Goal: Information Seeking & Learning: Learn about a topic

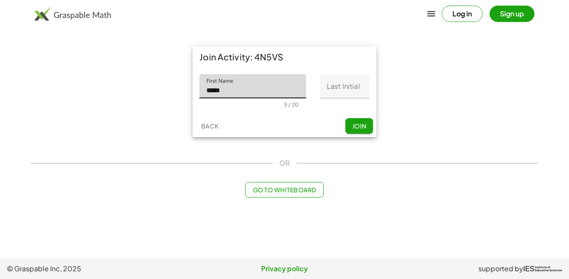
type input "*****"
click at [350, 94] on input "Last Initial" at bounding box center [345, 86] width 50 height 24
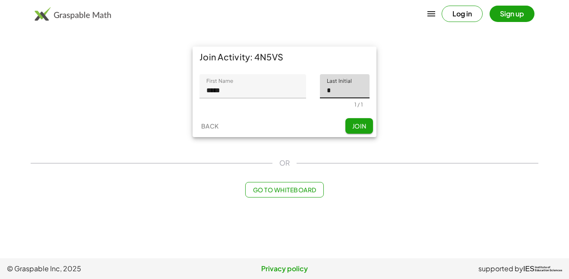
type input "*"
click at [353, 132] on button "Join" at bounding box center [359, 126] width 28 height 16
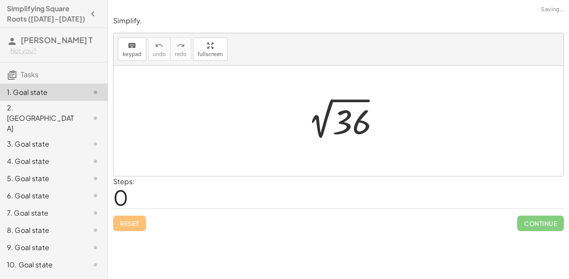
click at [353, 132] on div at bounding box center [341, 121] width 89 height 44
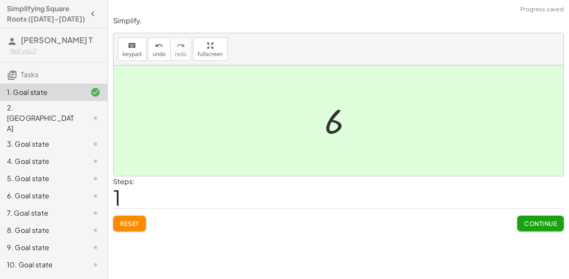
click at [352, 115] on div at bounding box center [341, 121] width 43 height 43
click at [311, 129] on div at bounding box center [337, 121] width 449 height 110
click at [333, 129] on div at bounding box center [341, 121] width 43 height 43
click at [535, 227] on span "Continue" at bounding box center [540, 224] width 33 height 8
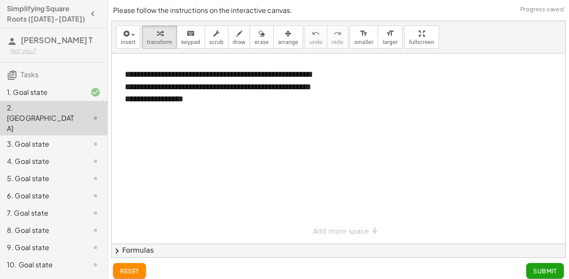
click at [209, 125] on div at bounding box center [338, 148] width 453 height 190
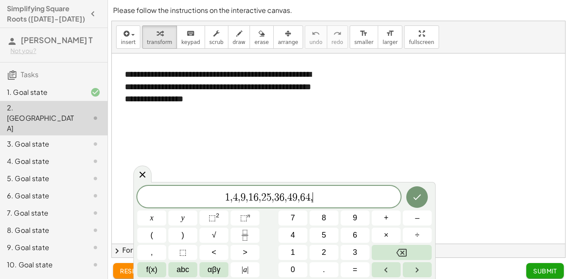
scroll to position [10, 0]
click at [423, 194] on button "Done" at bounding box center [417, 197] width 22 height 22
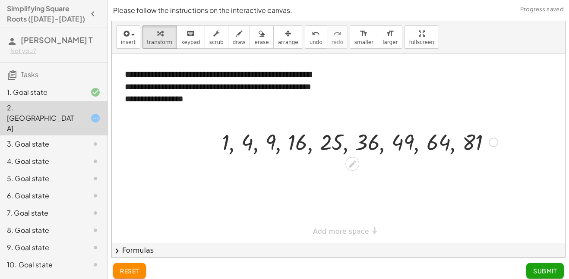
click at [225, 151] on div at bounding box center [359, 141] width 284 height 29
click at [405, 154] on div at bounding box center [359, 141] width 284 height 29
click at [348, 163] on icon at bounding box center [352, 164] width 9 height 9
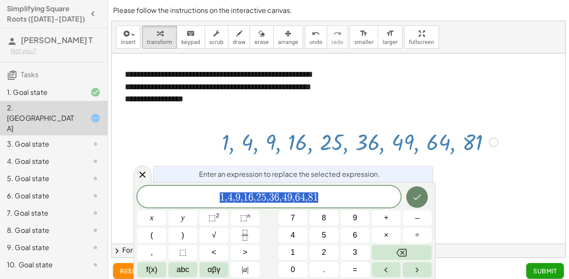
click at [409, 199] on button "Done" at bounding box center [417, 197] width 22 height 22
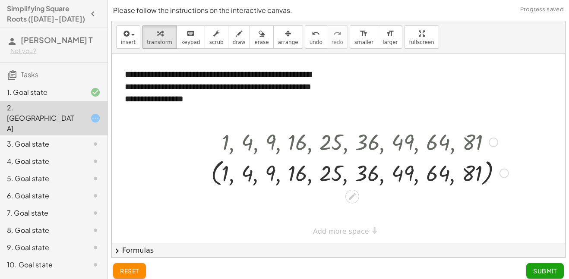
click at [388, 177] on div at bounding box center [360, 172] width 306 height 33
click at [501, 175] on div at bounding box center [503, 173] width 9 height 9
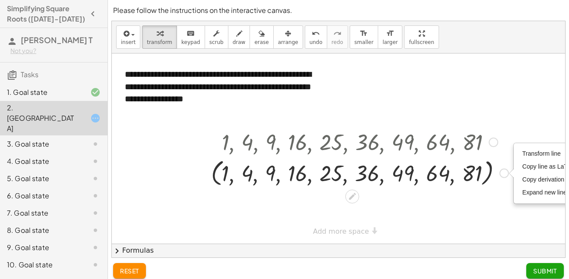
click at [489, 140] on div at bounding box center [492, 142] width 9 height 9
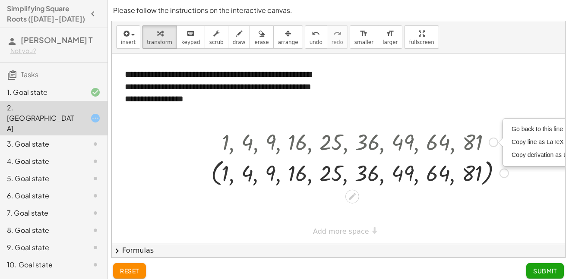
click at [500, 173] on div "Transform line Copy line as LaTeX Copy derivation as LaTeX Expand new lines: On" at bounding box center [503, 173] width 9 height 9
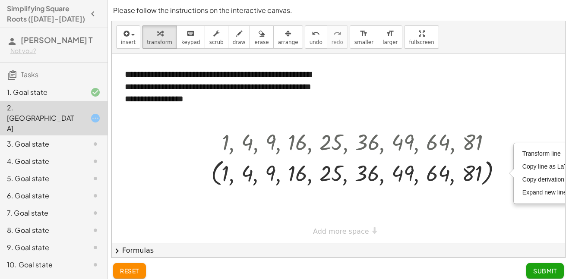
click at [268, 120] on div at bounding box center [338, 148] width 453 height 190
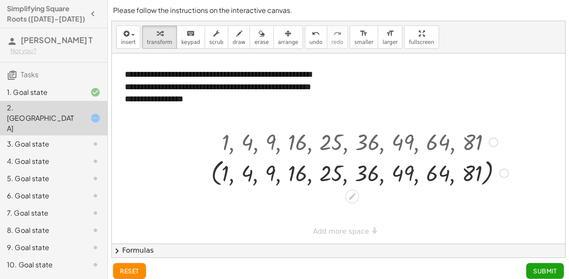
click at [219, 176] on div at bounding box center [360, 172] width 306 height 33
click at [298, 167] on div at bounding box center [360, 172] width 306 height 33
click at [273, 174] on div at bounding box center [360, 172] width 306 height 33
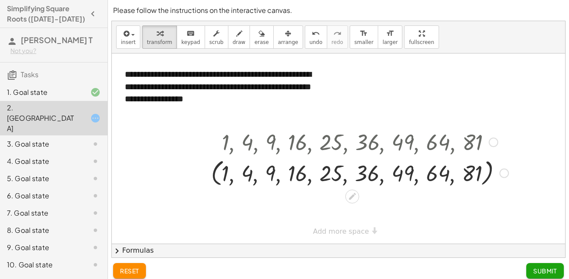
click at [399, 140] on div at bounding box center [360, 141] width 306 height 29
click at [491, 143] on div "Go back to this line Copy line as LaTeX Copy derivation as LaTeX" at bounding box center [492, 142] width 9 height 9
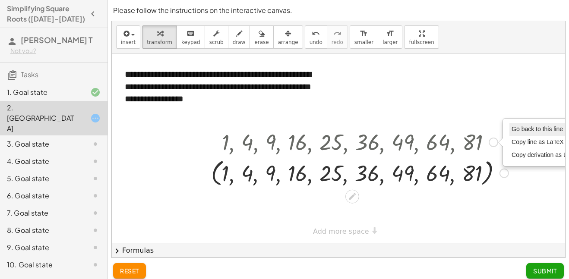
click at [513, 132] on span "Go back to this line" at bounding box center [536, 129] width 51 height 7
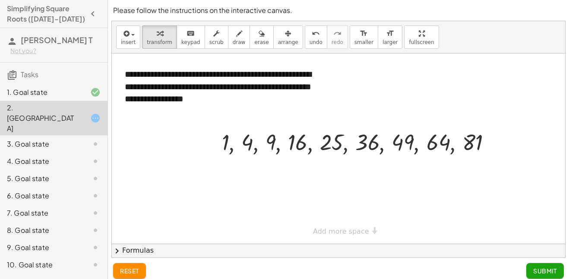
click at [534, 278] on button "Submit" at bounding box center [545, 271] width 38 height 16
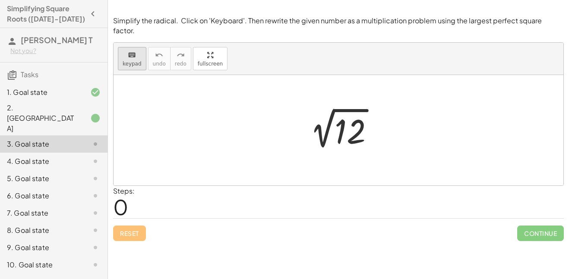
click at [132, 50] on icon "keyboard" at bounding box center [132, 55] width 8 height 10
click at [118, 47] on button "keyboard keypad" at bounding box center [132, 58] width 28 height 23
click at [133, 61] on span "keypad" at bounding box center [132, 64] width 19 height 6
click at [355, 126] on div at bounding box center [349, 132] width 31 height 38
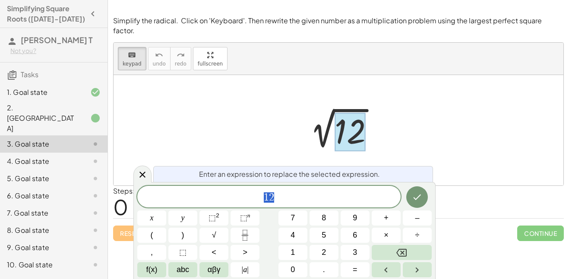
click at [363, 122] on div at bounding box center [349, 132] width 31 height 38
click at [302, 200] on span "1 2" at bounding box center [268, 198] width 263 height 12
click at [383, 235] on span "×" at bounding box center [385, 235] width 5 height 12
click at [415, 199] on icon "Done" at bounding box center [417, 198] width 8 height 6
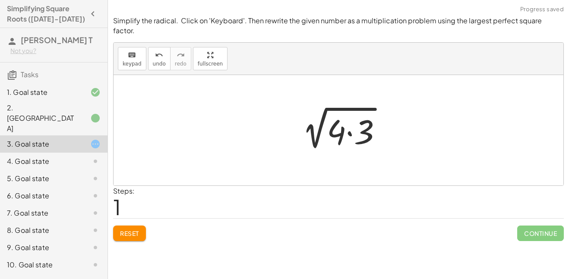
click at [332, 115] on div at bounding box center [341, 130] width 103 height 44
click at [452, 106] on div at bounding box center [337, 130] width 449 height 110
click at [326, 77] on div at bounding box center [337, 130] width 449 height 110
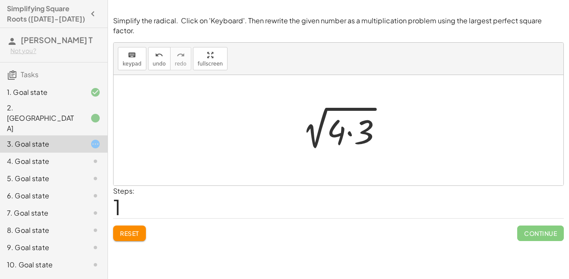
click at [349, 128] on div at bounding box center [341, 130] width 103 height 44
click at [349, 128] on div at bounding box center [341, 130] width 87 height 44
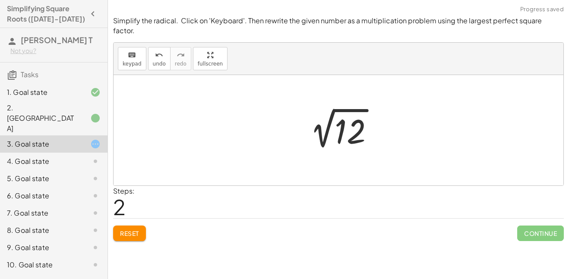
click at [416, 111] on div at bounding box center [337, 130] width 449 height 110
click at [336, 124] on div at bounding box center [341, 131] width 87 height 44
click at [336, 124] on div at bounding box center [345, 128] width 120 height 43
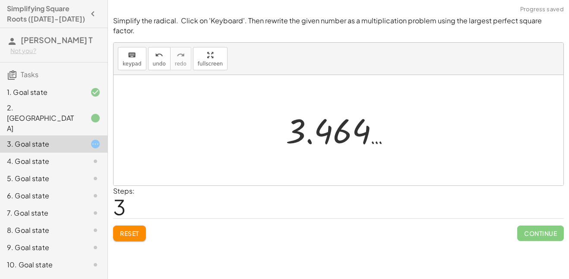
click at [336, 124] on div at bounding box center [341, 130] width 120 height 43
click at [134, 50] on icon "keyboard" at bounding box center [132, 55] width 8 height 10
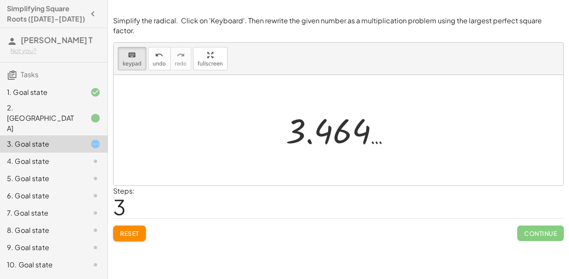
click at [83, 153] on div "2. [GEOGRAPHIC_DATA]" at bounding box center [53, 161] width 107 height 17
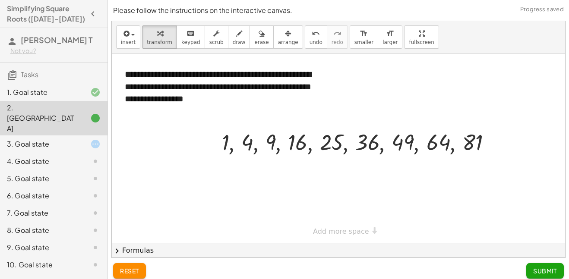
click at [85, 139] on div at bounding box center [88, 144] width 24 height 10
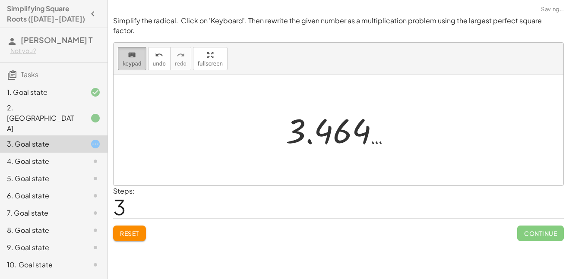
click at [132, 61] on span "keypad" at bounding box center [132, 64] width 19 height 6
click at [332, 121] on div at bounding box center [341, 130] width 120 height 43
click at [254, 126] on div at bounding box center [337, 130] width 449 height 110
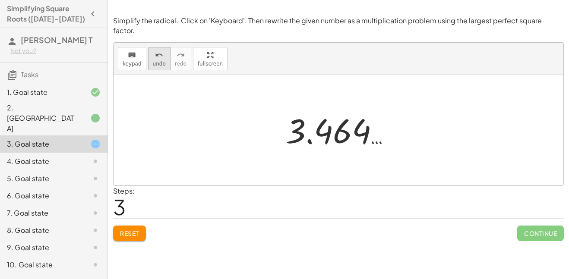
click at [150, 50] on button "undo undo" at bounding box center [159, 58] width 22 height 23
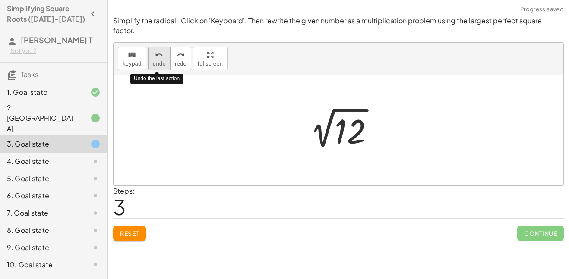
click at [150, 50] on button "undo undo" at bounding box center [159, 58] width 22 height 23
click at [326, 123] on div at bounding box center [341, 131] width 87 height 44
click at [326, 123] on div at bounding box center [345, 128] width 120 height 43
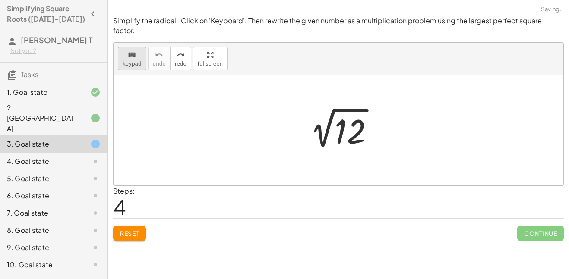
click at [123, 61] on span "keypad" at bounding box center [132, 64] width 19 height 6
click at [127, 61] on span "keypad" at bounding box center [132, 64] width 19 height 6
click at [129, 229] on span "Reset" at bounding box center [129, 233] width 19 height 8
click at [41, 109] on div "2. [GEOGRAPHIC_DATA]" at bounding box center [41, 118] width 69 height 31
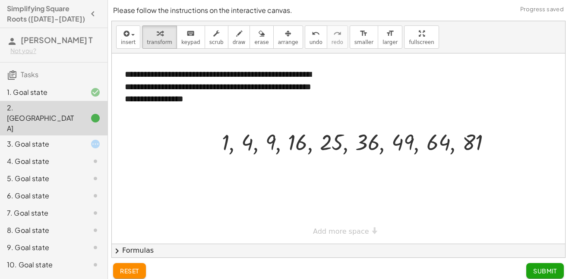
click at [369, 185] on div at bounding box center [338, 148] width 453 height 190
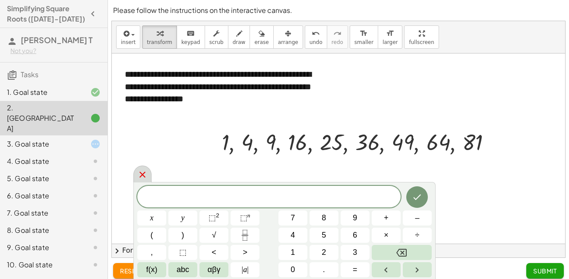
click at [143, 172] on icon at bounding box center [142, 175] width 10 height 10
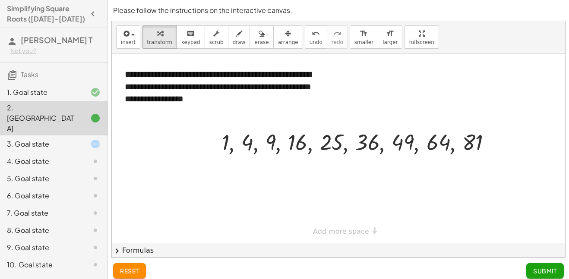
click at [49, 139] on div "3. Goal state" at bounding box center [41, 144] width 69 height 10
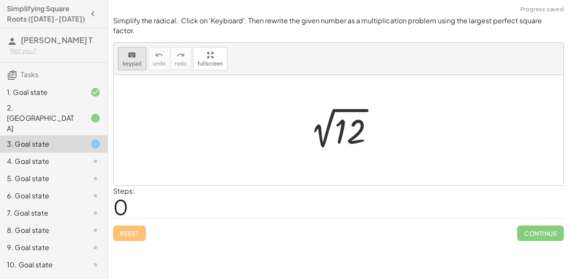
click at [139, 61] on span "keypad" at bounding box center [132, 64] width 19 height 6
click at [353, 113] on div at bounding box center [349, 132] width 31 height 38
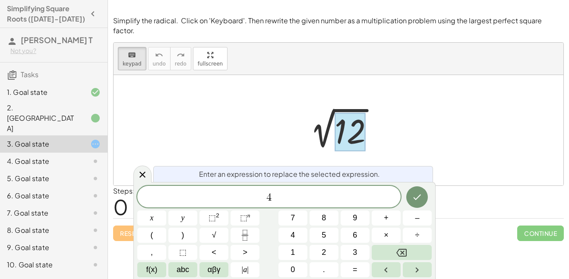
click at [396, 118] on div at bounding box center [337, 130] width 449 height 110
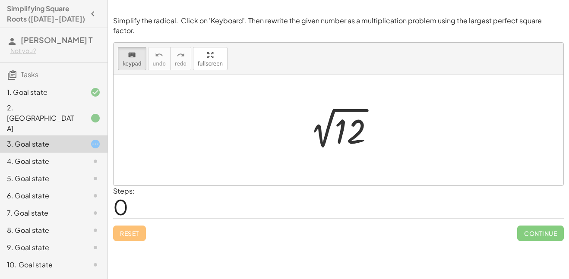
click at [396, 118] on div at bounding box center [337, 130] width 449 height 110
click at [330, 113] on div at bounding box center [341, 131] width 87 height 44
click at [327, 115] on div at bounding box center [341, 131] width 87 height 44
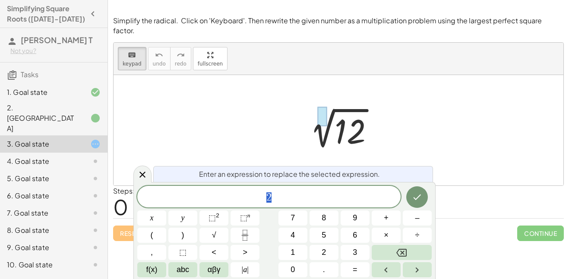
click at [327, 115] on div at bounding box center [341, 131] width 87 height 44
click at [329, 116] on div at bounding box center [341, 131] width 87 height 44
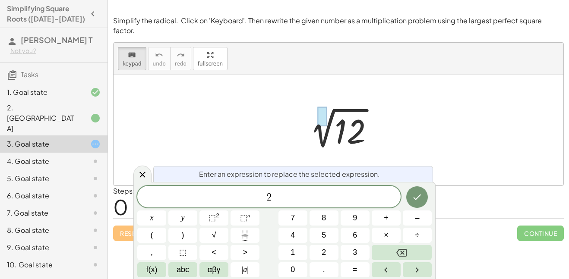
click at [351, 117] on div at bounding box center [341, 131] width 87 height 44
click at [402, 75] on div at bounding box center [337, 130] width 449 height 110
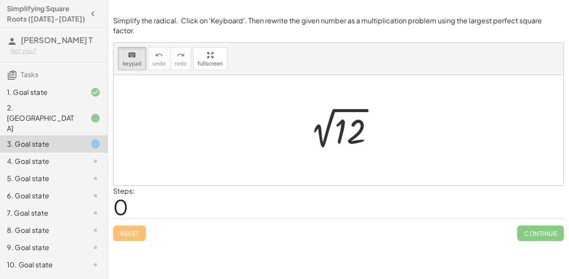
click at [366, 109] on div at bounding box center [341, 131] width 87 height 44
click at [358, 132] on div at bounding box center [349, 132] width 31 height 38
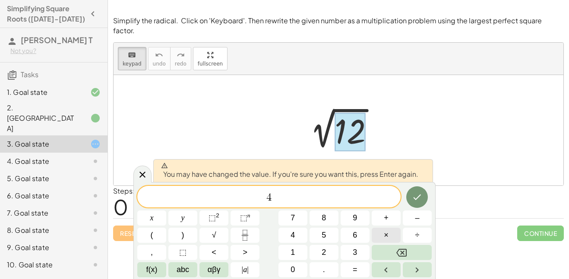
click at [385, 231] on span "×" at bounding box center [385, 235] width 5 height 12
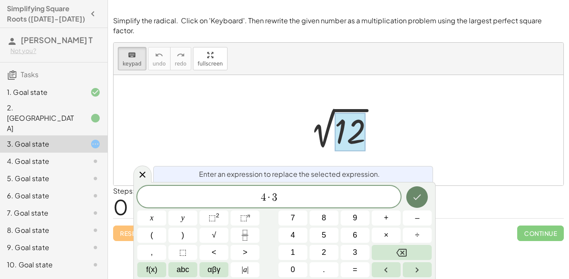
click at [414, 194] on icon "Done" at bounding box center [417, 197] width 10 height 10
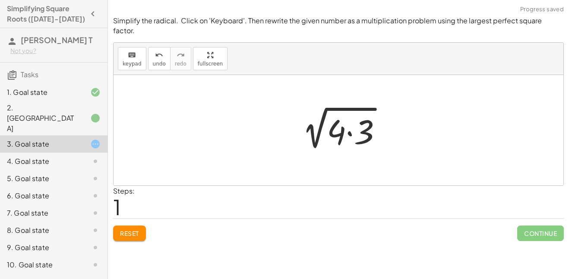
click at [334, 117] on div at bounding box center [341, 130] width 103 height 44
drag, startPoint x: 339, startPoint y: 119, endPoint x: 332, endPoint y: 121, distance: 7.1
click at [332, 121] on div at bounding box center [341, 130] width 103 height 44
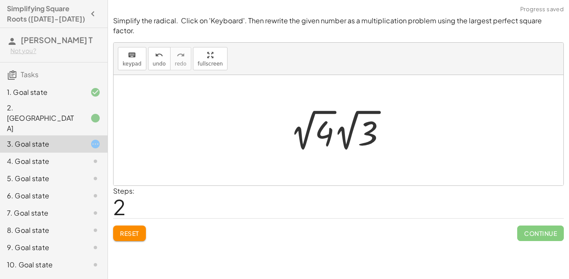
click at [449, 153] on div at bounding box center [337, 130] width 449 height 110
click at [298, 122] on div at bounding box center [341, 130] width 111 height 47
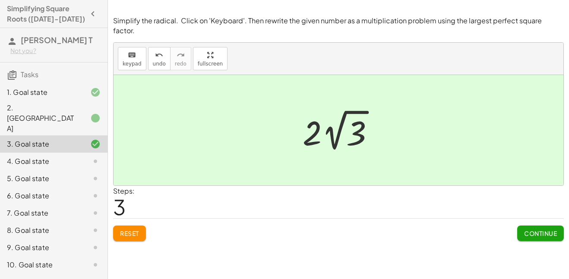
click at [536, 229] on span "Continue" at bounding box center [540, 233] width 33 height 8
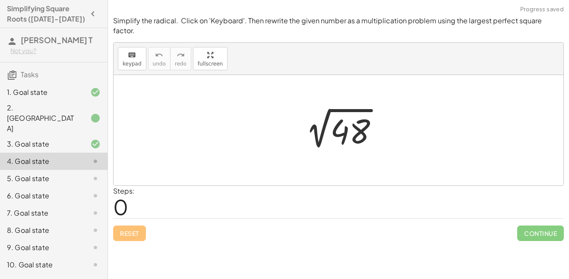
click at [358, 122] on div at bounding box center [341, 131] width 95 height 44
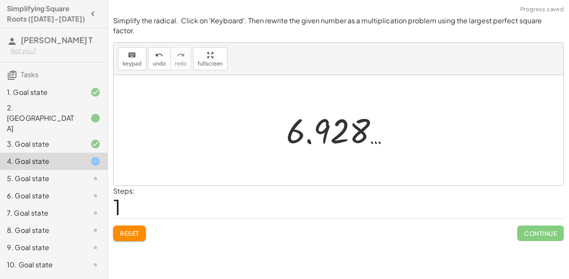
click at [136, 229] on span "Reset" at bounding box center [129, 233] width 19 height 8
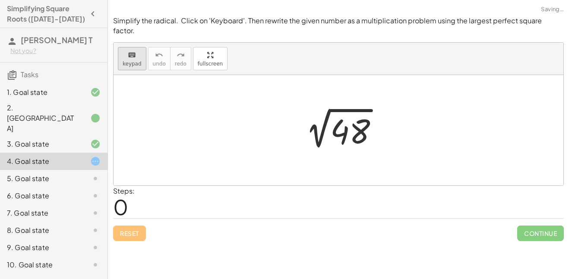
click at [124, 50] on div "keyboard" at bounding box center [132, 55] width 19 height 10
click at [124, 61] on span "keypad" at bounding box center [132, 64] width 19 height 6
click at [360, 123] on div at bounding box center [341, 131] width 95 height 44
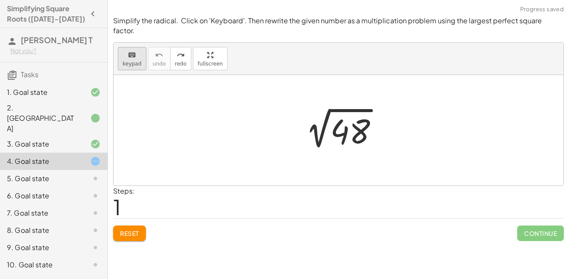
click at [128, 50] on icon "keyboard" at bounding box center [132, 55] width 8 height 10
click at [129, 50] on icon "keyboard" at bounding box center [132, 55] width 8 height 10
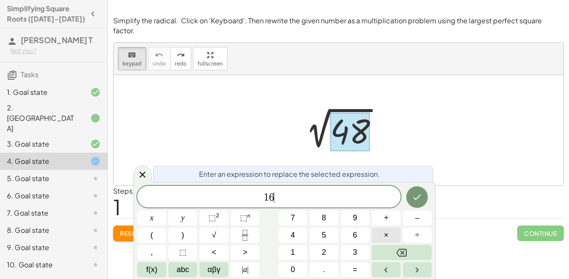
click at [393, 233] on button "×" at bounding box center [385, 235] width 29 height 15
click at [420, 192] on icon "Done" at bounding box center [417, 197] width 10 height 10
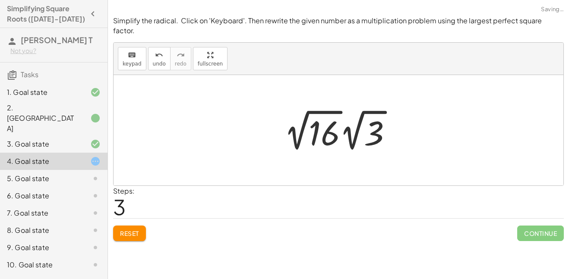
click at [314, 110] on div at bounding box center [341, 130] width 123 height 47
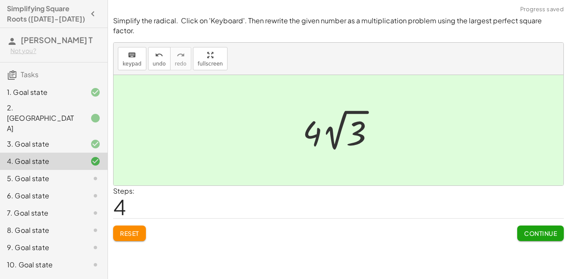
click at [531, 229] on span "Continue" at bounding box center [540, 233] width 33 height 8
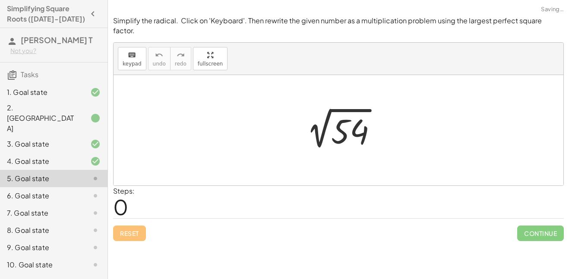
click at [339, 115] on div at bounding box center [341, 131] width 93 height 44
click at [339, 115] on div at bounding box center [345, 128] width 119 height 43
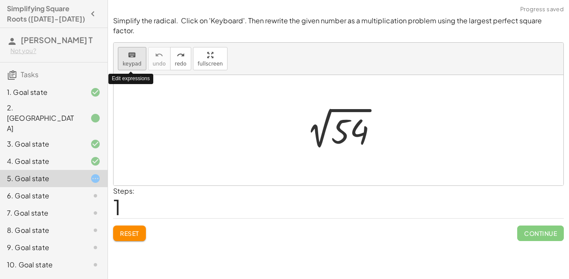
click at [137, 61] on span "keypad" at bounding box center [132, 64] width 19 height 6
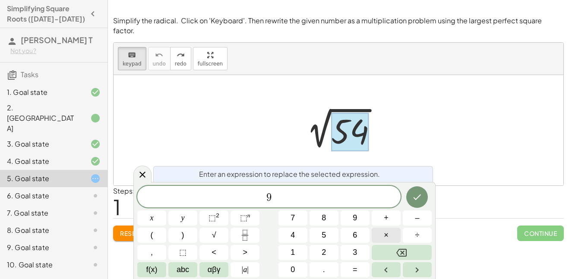
click at [372, 229] on button "×" at bounding box center [385, 235] width 29 height 15
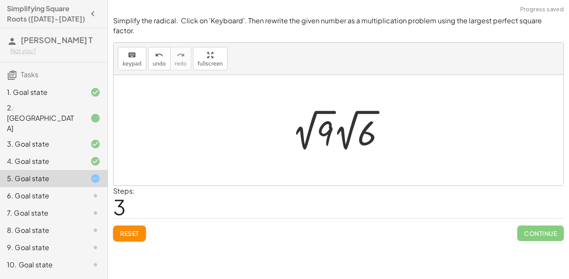
click at [318, 111] on div at bounding box center [341, 130] width 109 height 47
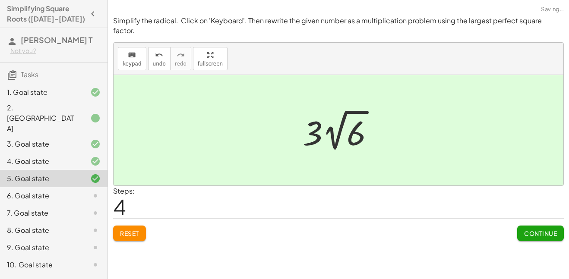
click at [544, 226] on button "Continue" at bounding box center [540, 234] width 47 height 16
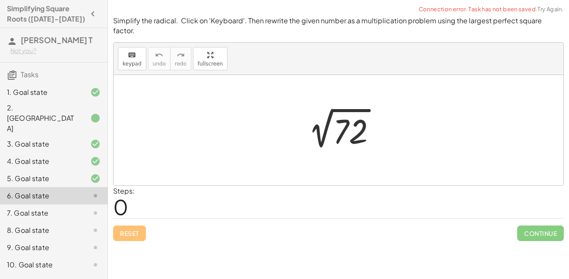
click at [349, 113] on div at bounding box center [341, 131] width 91 height 44
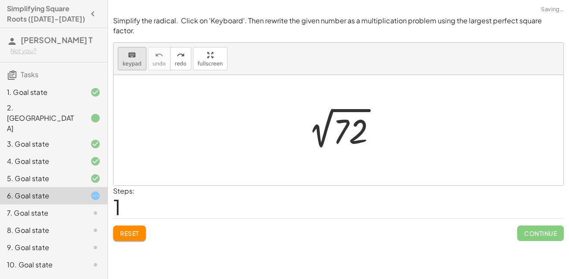
click at [124, 61] on span "keypad" at bounding box center [132, 64] width 19 height 6
click at [127, 61] on span "keypad" at bounding box center [132, 64] width 19 height 6
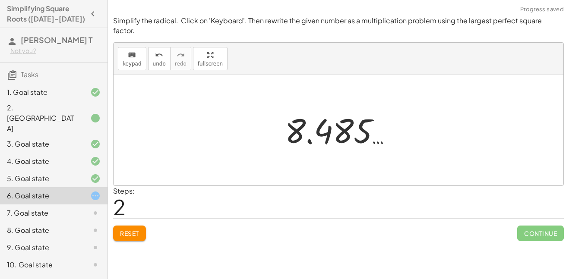
click at [134, 226] on button "Reset" at bounding box center [129, 234] width 33 height 16
click at [135, 239] on div "**********" at bounding box center [338, 139] width 461 height 279
click at [141, 226] on button "Reset" at bounding box center [129, 234] width 33 height 16
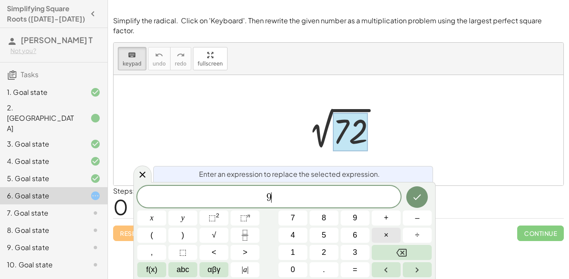
click at [377, 236] on button "×" at bounding box center [385, 235] width 29 height 15
click at [416, 196] on icon "Done" at bounding box center [417, 197] width 10 height 10
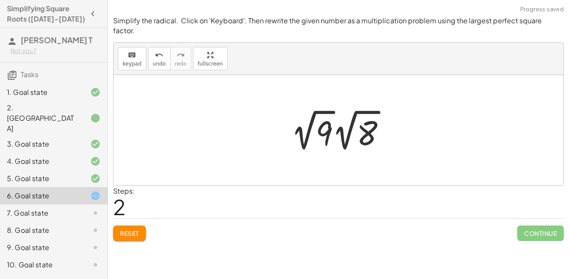
click at [327, 108] on div at bounding box center [341, 130] width 110 height 47
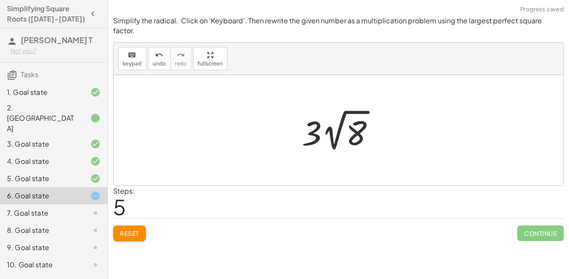
click at [119, 226] on button "Reset" at bounding box center [129, 234] width 33 height 16
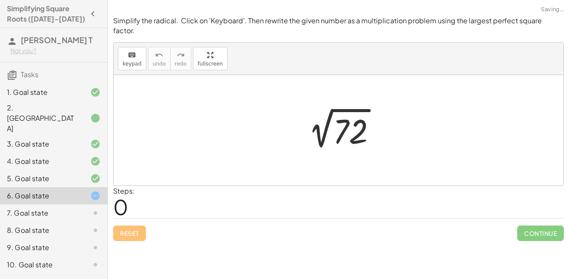
click at [342, 109] on div at bounding box center [341, 131] width 91 height 44
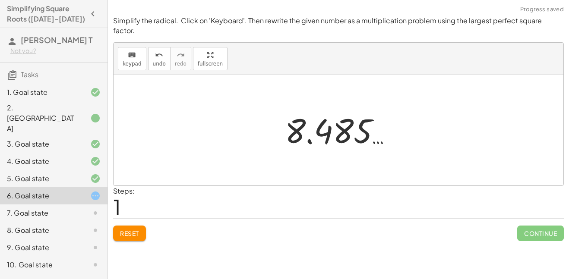
click at [145, 226] on button "Reset" at bounding box center [129, 234] width 33 height 16
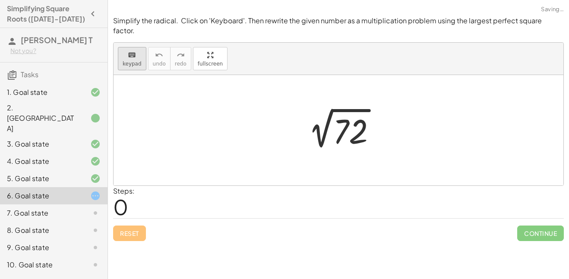
click at [133, 58] on button "keyboard keypad" at bounding box center [132, 58] width 28 height 23
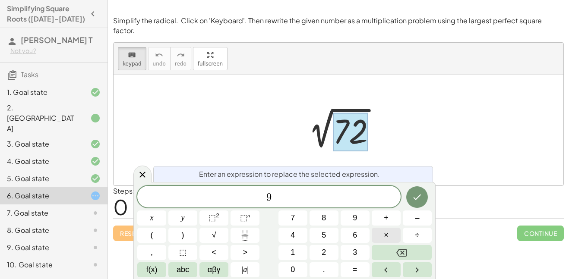
click at [386, 239] on span "×" at bounding box center [385, 235] width 5 height 12
click at [421, 199] on icon "Done" at bounding box center [417, 197] width 10 height 10
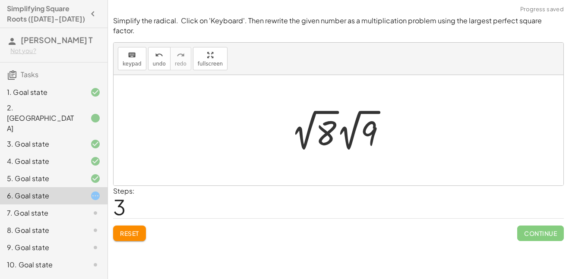
click at [326, 123] on div at bounding box center [341, 130] width 110 height 47
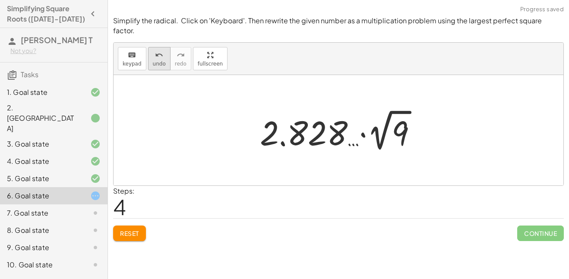
click at [155, 50] on icon "undo" at bounding box center [159, 55] width 8 height 10
click at [149, 53] on button "undo undo" at bounding box center [159, 58] width 22 height 23
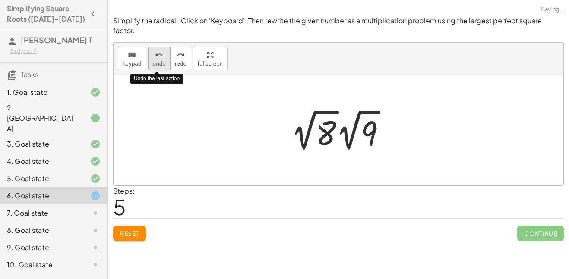
click at [149, 53] on button "undo undo" at bounding box center [159, 58] width 22 height 23
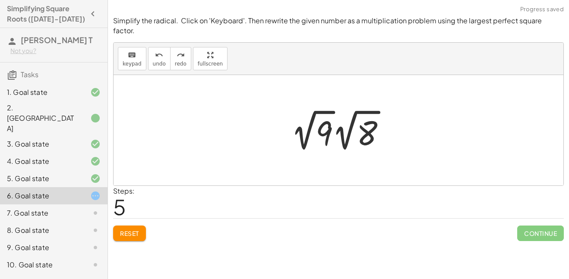
click at [291, 113] on div at bounding box center [341, 130] width 110 height 47
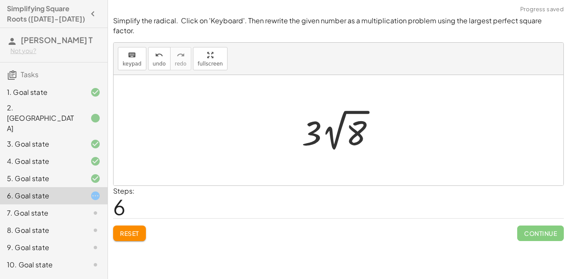
click at [273, 116] on div at bounding box center [337, 130] width 449 height 110
click at [317, 123] on div at bounding box center [341, 130] width 88 height 47
click at [345, 120] on div at bounding box center [341, 130] width 88 height 47
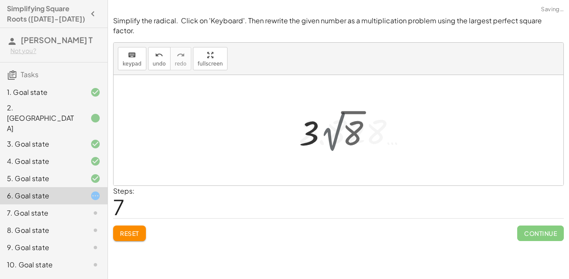
click at [345, 120] on div at bounding box center [341, 130] width 151 height 44
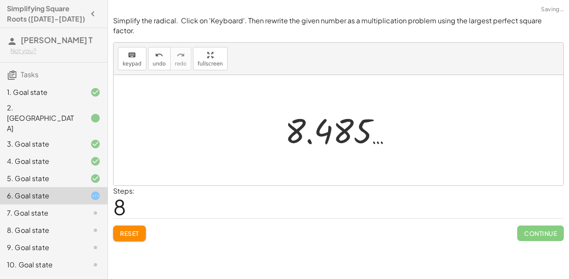
click at [345, 120] on div at bounding box center [341, 130] width 123 height 43
click at [142, 226] on button "Reset" at bounding box center [129, 234] width 33 height 16
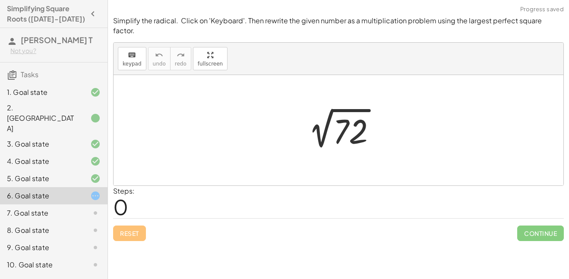
click at [330, 129] on div at bounding box center [341, 131] width 91 height 44
click at [134, 50] on icon "keyboard" at bounding box center [132, 55] width 8 height 10
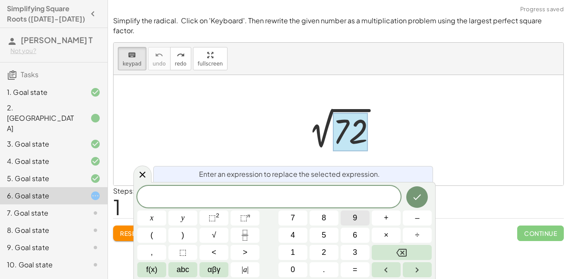
click at [351, 218] on button "9" at bounding box center [354, 217] width 29 height 15
click at [374, 236] on button "×" at bounding box center [385, 235] width 29 height 15
click at [326, 224] on button "8" at bounding box center [323, 217] width 29 height 15
click at [412, 198] on icon "Done" at bounding box center [417, 197] width 10 height 10
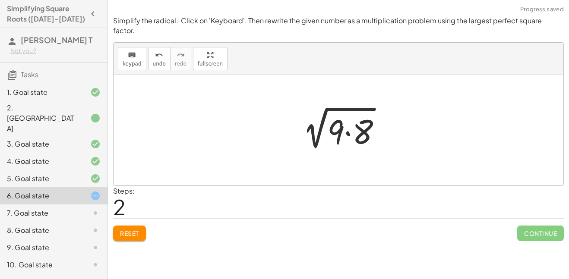
click at [343, 116] on div at bounding box center [341, 130] width 101 height 44
drag, startPoint x: 339, startPoint y: 117, endPoint x: 295, endPoint y: 117, distance: 43.6
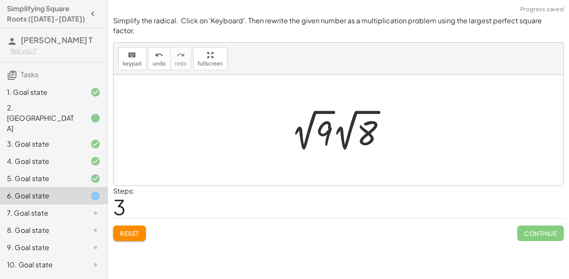
click at [299, 118] on div at bounding box center [341, 130] width 110 height 47
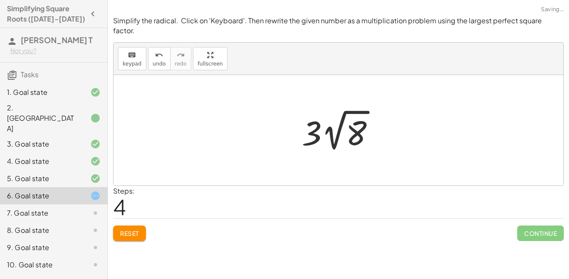
click at [291, 110] on div "2 √ 72 2 √ ( · 9 · 8 ) · 2 √ 9 · 2 √ 8 √ 8 · · 2 3" at bounding box center [338, 130] width 99 height 52
click at [350, 129] on div at bounding box center [341, 130] width 88 height 47
click at [350, 129] on div at bounding box center [341, 130] width 151 height 44
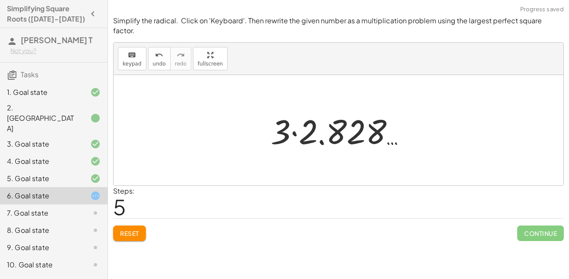
click at [145, 228] on button "Reset" at bounding box center [129, 234] width 33 height 16
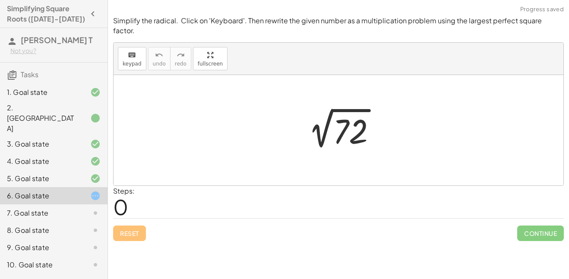
click at [342, 126] on div at bounding box center [341, 131] width 91 height 44
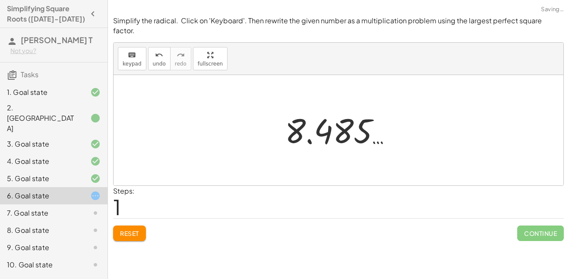
click at [138, 229] on span "Reset" at bounding box center [129, 233] width 19 height 8
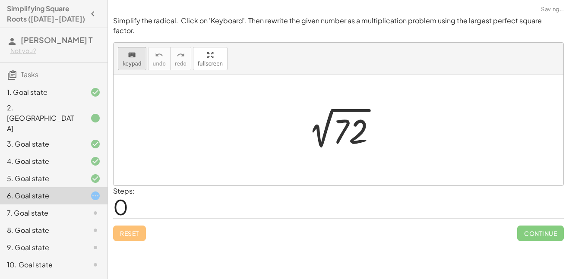
click at [129, 61] on span "keypad" at bounding box center [132, 64] width 19 height 6
click at [355, 113] on div at bounding box center [350, 132] width 35 height 38
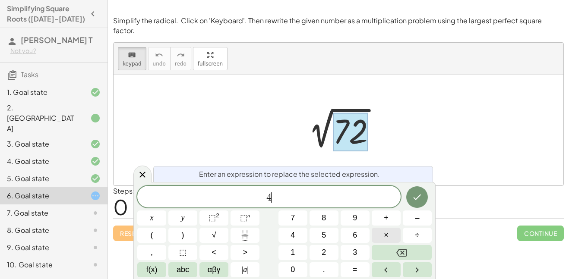
click at [382, 230] on button "×" at bounding box center [385, 235] width 29 height 15
click at [415, 193] on icon "Done" at bounding box center [417, 197] width 10 height 10
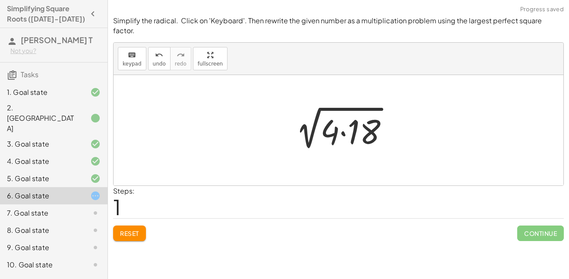
click at [330, 120] on div at bounding box center [342, 130] width 116 height 44
click at [324, 123] on div at bounding box center [342, 130] width 116 height 44
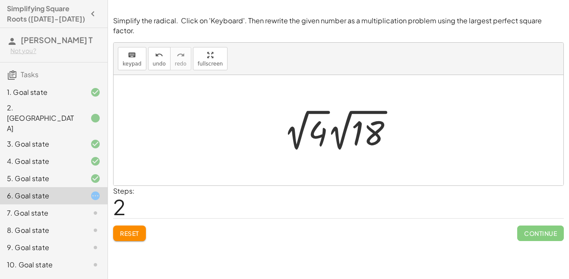
click at [289, 110] on div at bounding box center [341, 130] width 124 height 47
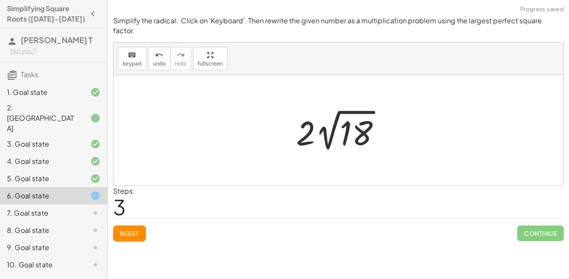
click at [294, 113] on div at bounding box center [342, 130] width 100 height 47
click at [313, 107] on div at bounding box center [342, 130] width 100 height 47
click at [314, 122] on div at bounding box center [342, 130] width 100 height 47
click at [306, 124] on div at bounding box center [342, 130] width 100 height 47
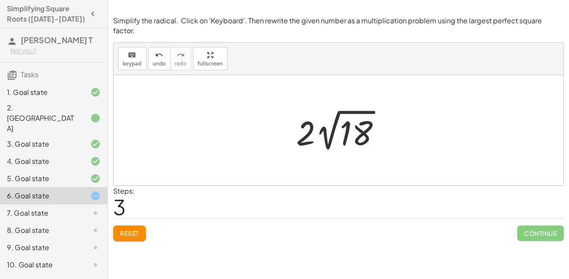
click at [306, 124] on div at bounding box center [342, 130] width 100 height 47
click at [44, 208] on div "7. Goal state" at bounding box center [41, 213] width 69 height 10
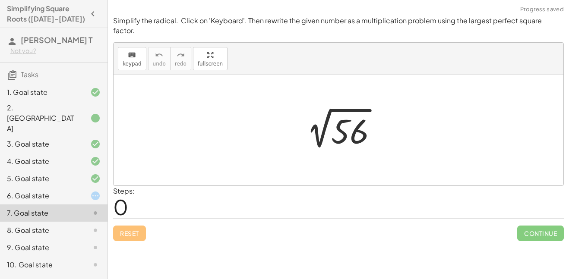
click at [97, 191] on icon at bounding box center [95, 196] width 10 height 10
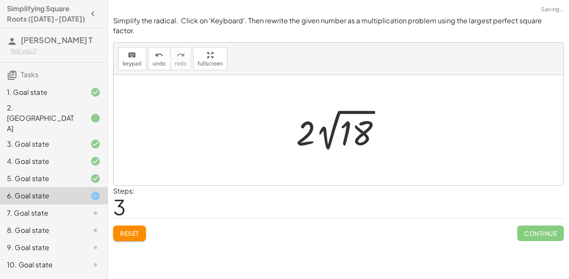
click at [97, 208] on icon at bounding box center [95, 213] width 10 height 10
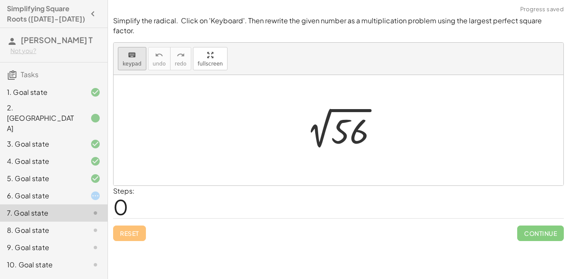
click at [140, 47] on button "keyboard keypad" at bounding box center [132, 58] width 28 height 23
click at [355, 143] on div "2 √ 56" at bounding box center [338, 131] width 104 height 48
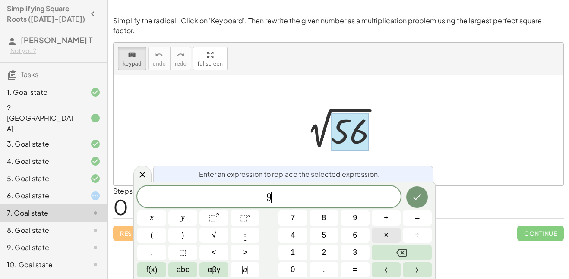
click at [392, 232] on button "×" at bounding box center [385, 235] width 29 height 15
click at [23, 222] on div "6. Goal state" at bounding box center [53, 230] width 107 height 17
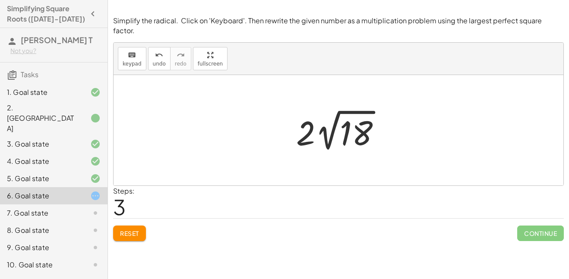
click at [128, 226] on button "Reset" at bounding box center [129, 234] width 33 height 16
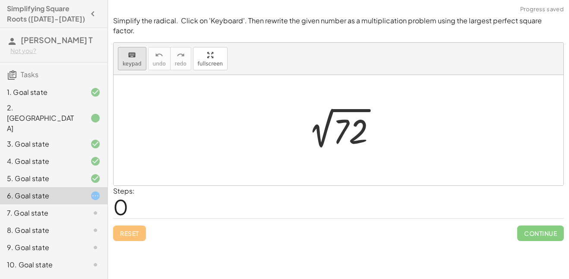
click at [123, 61] on span "keypad" at bounding box center [132, 64] width 19 height 6
click at [337, 128] on div at bounding box center [350, 132] width 35 height 38
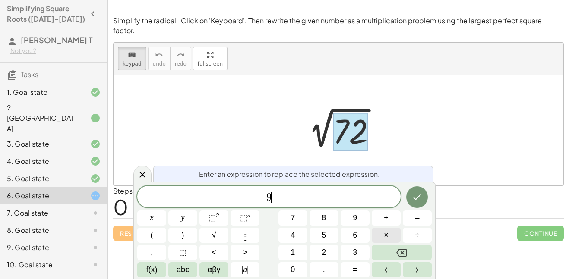
click at [393, 235] on button "×" at bounding box center [385, 235] width 29 height 15
click at [51, 173] on div "5. Goal state" at bounding box center [41, 178] width 69 height 10
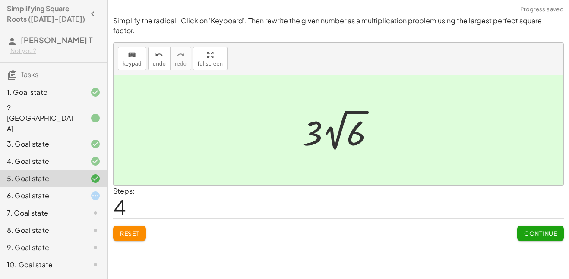
click at [56, 191] on div "6. Goal state" at bounding box center [41, 196] width 69 height 10
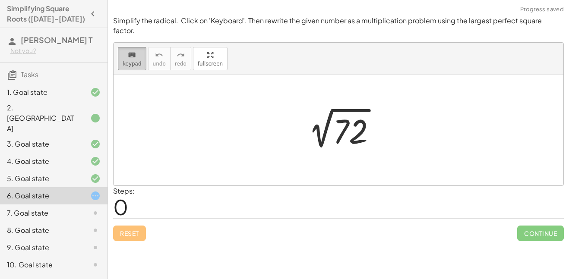
click at [134, 50] on icon "keyboard" at bounding box center [132, 55] width 8 height 10
click at [132, 50] on icon "keyboard" at bounding box center [132, 55] width 8 height 10
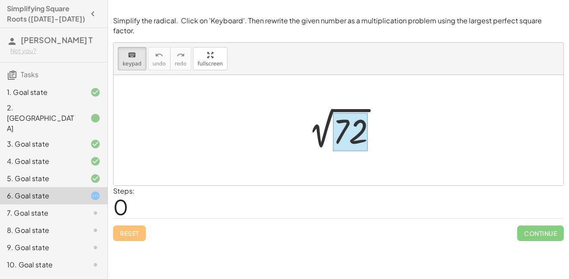
click at [336, 117] on div at bounding box center [350, 132] width 35 height 38
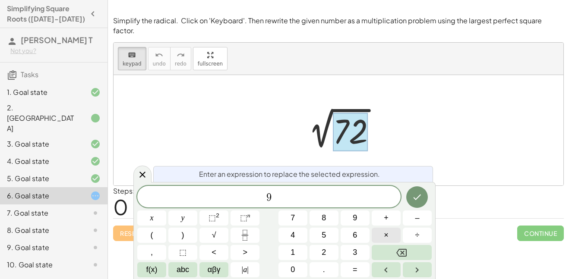
click at [391, 232] on button "×" at bounding box center [385, 235] width 29 height 15
click at [415, 205] on button "Done" at bounding box center [417, 197] width 22 height 22
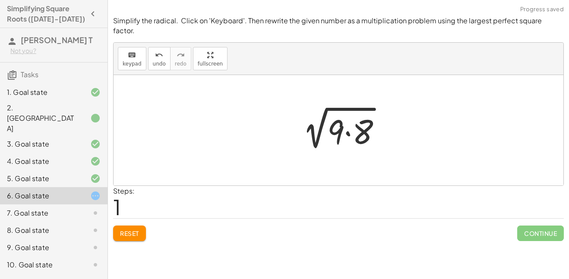
click at [334, 122] on div at bounding box center [341, 130] width 101 height 44
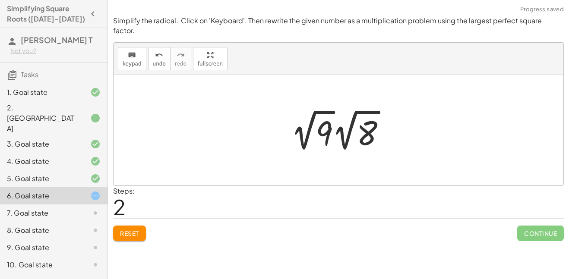
click at [320, 120] on div at bounding box center [341, 130] width 110 height 47
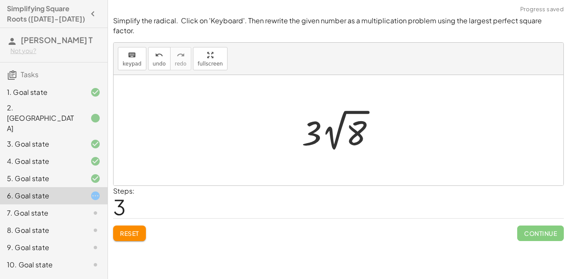
click at [350, 126] on div at bounding box center [341, 130] width 88 height 47
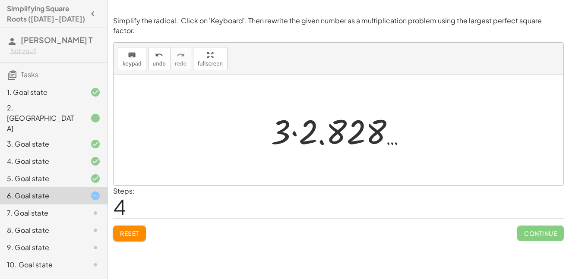
click at [138, 229] on span "Reset" at bounding box center [129, 233] width 19 height 8
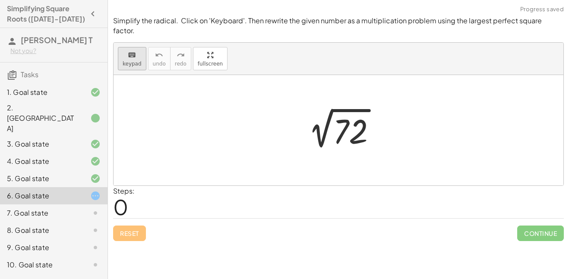
click at [125, 61] on span "keypad" at bounding box center [132, 64] width 19 height 6
click at [349, 130] on div at bounding box center [341, 131] width 91 height 44
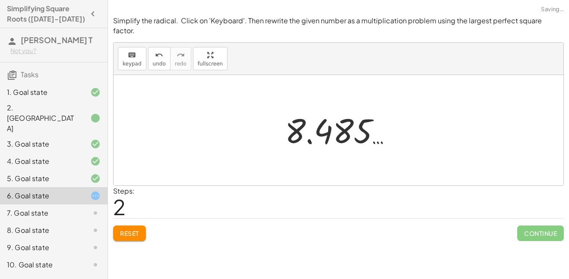
click at [131, 229] on span "Reset" at bounding box center [129, 233] width 19 height 8
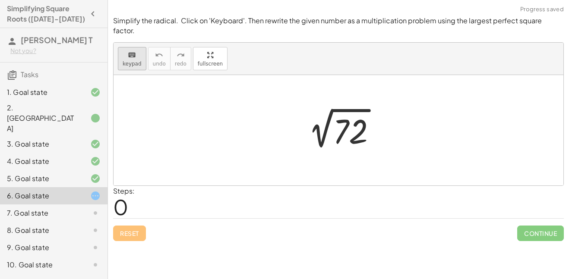
click at [126, 50] on div "keyboard" at bounding box center [132, 55] width 19 height 10
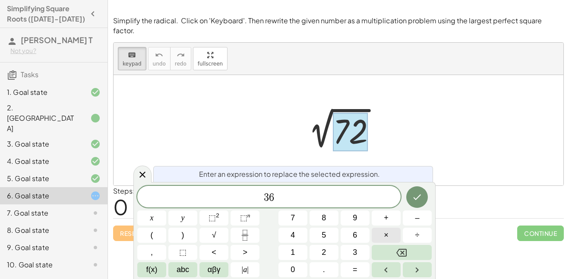
click at [395, 229] on button "×" at bounding box center [385, 235] width 29 height 15
click at [424, 195] on button "Done" at bounding box center [417, 197] width 22 height 22
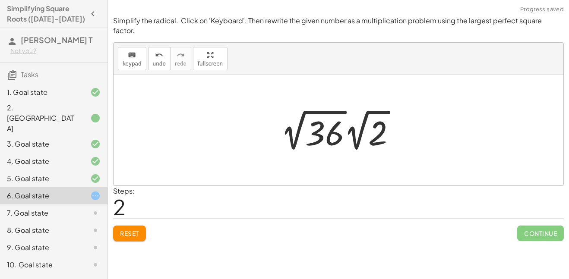
click at [316, 129] on div at bounding box center [341, 130] width 130 height 47
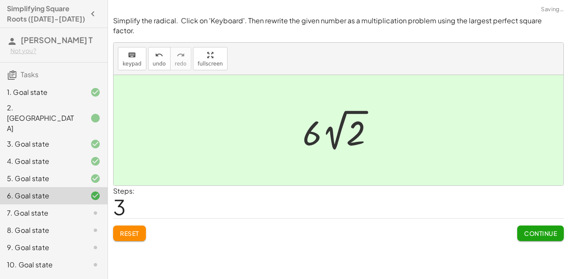
click at [541, 229] on span "Continue" at bounding box center [540, 233] width 33 height 8
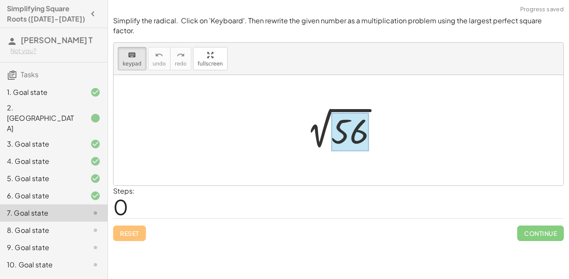
click at [353, 116] on div at bounding box center [350, 132] width 38 height 38
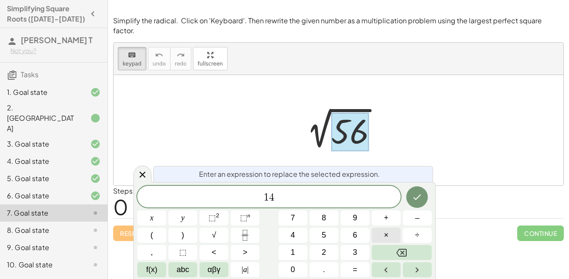
click at [391, 230] on button "×" at bounding box center [385, 235] width 29 height 15
click at [413, 196] on icon "Done" at bounding box center [417, 197] width 10 height 10
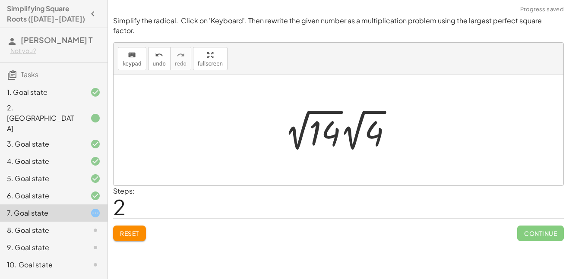
click at [323, 110] on div at bounding box center [341, 130] width 123 height 47
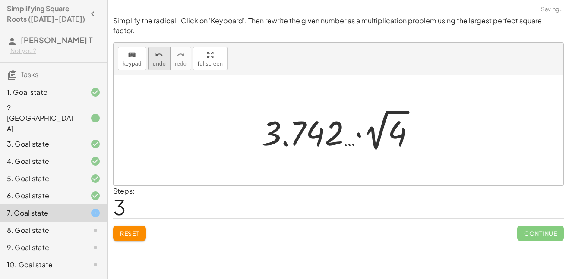
click at [156, 50] on icon "undo" at bounding box center [159, 55] width 8 height 10
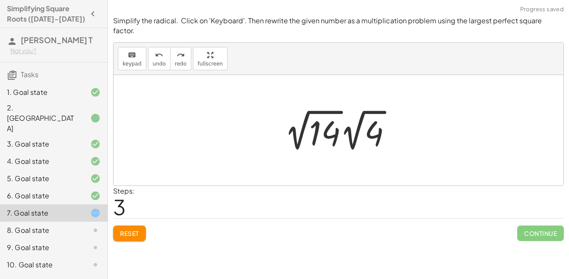
click at [316, 108] on div at bounding box center [341, 130] width 123 height 47
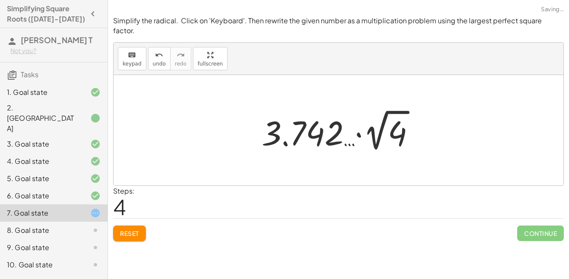
click at [292, 111] on div at bounding box center [341, 130] width 169 height 47
click at [160, 50] on icon "undo" at bounding box center [159, 55] width 8 height 10
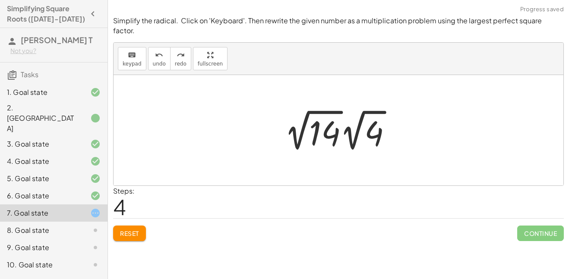
click at [371, 134] on div at bounding box center [341, 130] width 123 height 47
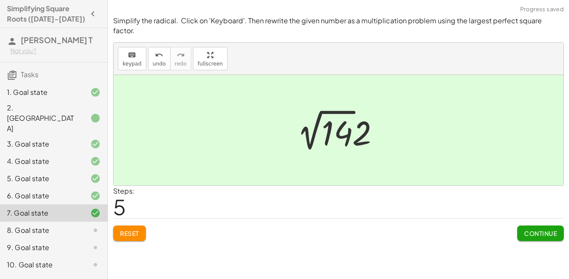
click at [545, 230] on button "Continue" at bounding box center [540, 234] width 47 height 16
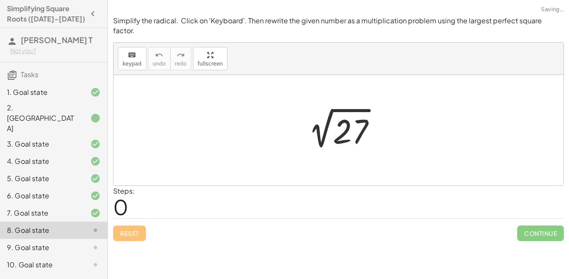
click at [350, 120] on div at bounding box center [341, 131] width 91 height 44
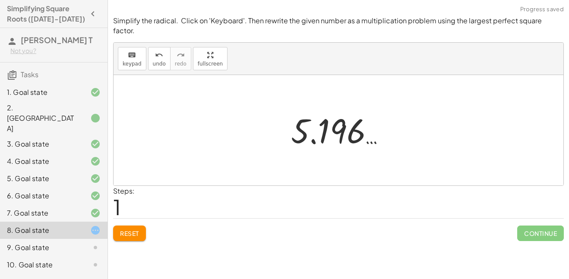
click at [138, 229] on span "Reset" at bounding box center [129, 233] width 19 height 8
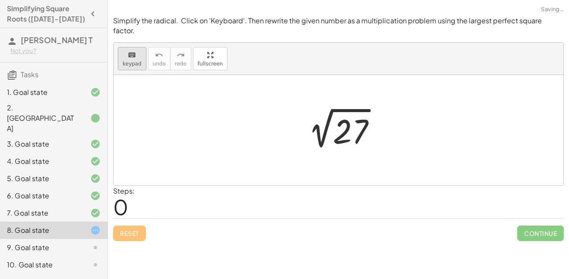
click at [130, 61] on span "keypad" at bounding box center [132, 64] width 19 height 6
click at [340, 124] on div at bounding box center [350, 132] width 35 height 38
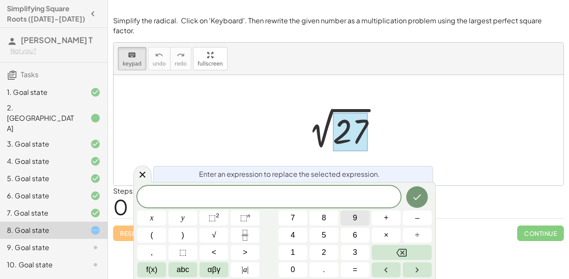
click at [355, 222] on span "9" at bounding box center [354, 218] width 4 height 12
click at [391, 237] on button "×" at bounding box center [385, 235] width 29 height 15
click at [416, 193] on icon "Done" at bounding box center [417, 197] width 10 height 10
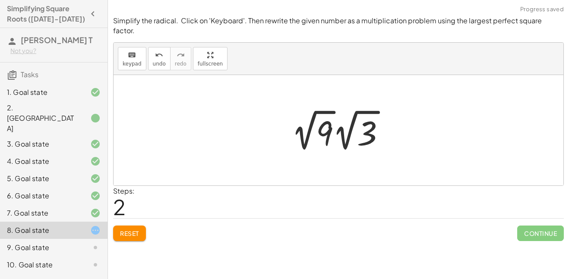
click at [308, 128] on div at bounding box center [341, 130] width 109 height 47
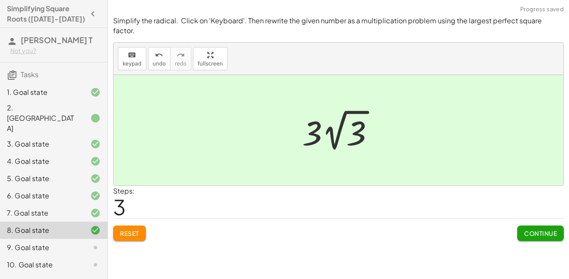
click at [535, 229] on span "Continue" at bounding box center [540, 233] width 33 height 8
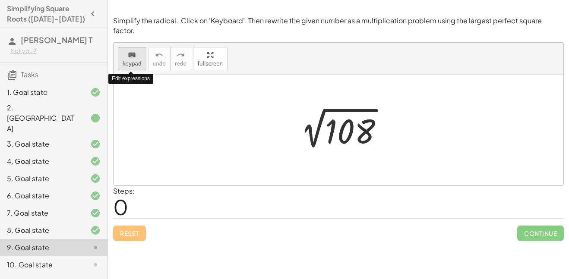
click at [133, 61] on span "keypad" at bounding box center [132, 64] width 19 height 6
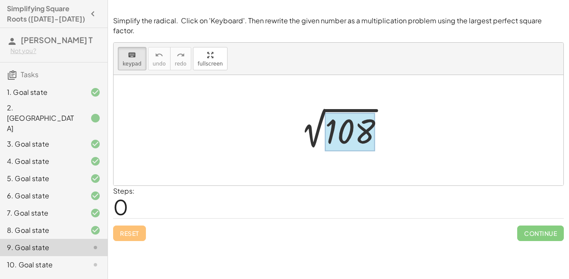
click at [342, 120] on div at bounding box center [350, 132] width 50 height 38
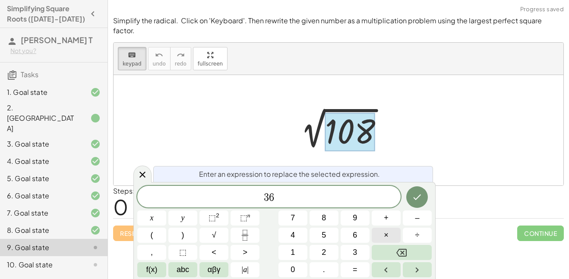
click at [383, 230] on span "×" at bounding box center [385, 235] width 5 height 12
click at [424, 197] on button "Done" at bounding box center [417, 197] width 22 height 22
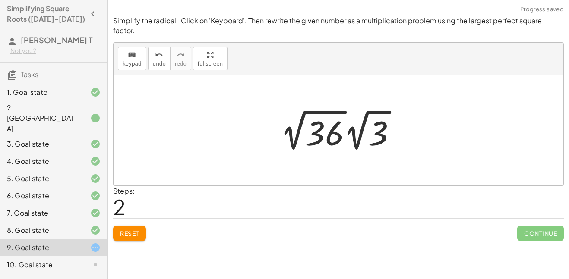
click at [372, 121] on div at bounding box center [341, 130] width 131 height 47
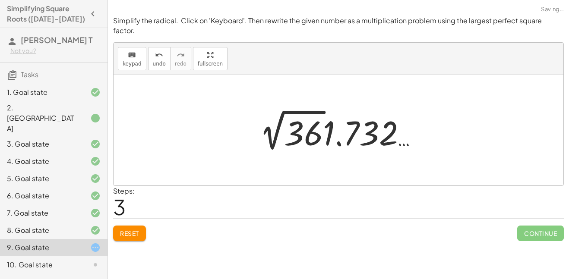
click at [360, 114] on div at bounding box center [341, 130] width 173 height 47
click at [411, 117] on div at bounding box center [341, 130] width 173 height 47
click at [300, 118] on div at bounding box center [341, 130] width 173 height 47
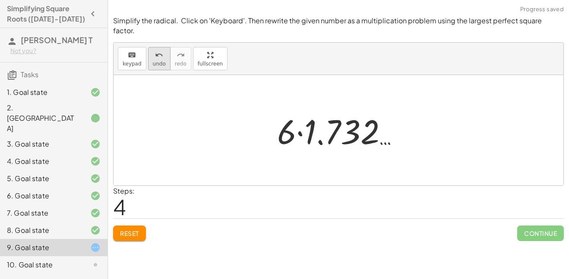
click at [153, 50] on div "undo" at bounding box center [159, 55] width 13 height 10
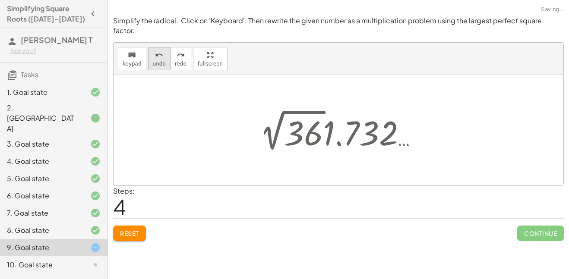
click at [153, 50] on div "undo" at bounding box center [159, 55] width 13 height 10
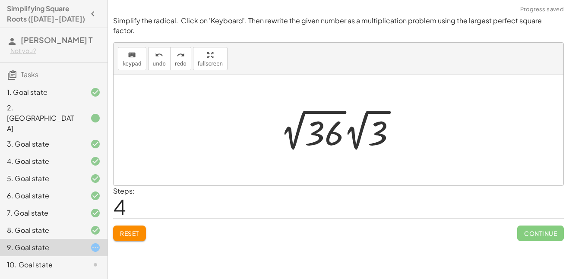
click at [383, 121] on div at bounding box center [341, 130] width 131 height 47
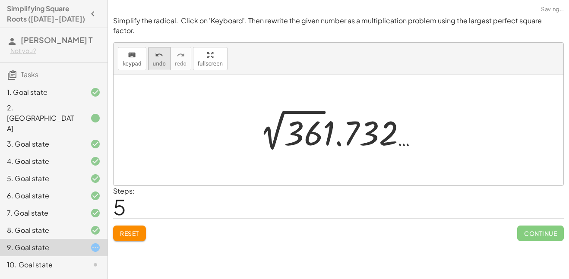
click at [153, 50] on div "undo" at bounding box center [159, 55] width 13 height 10
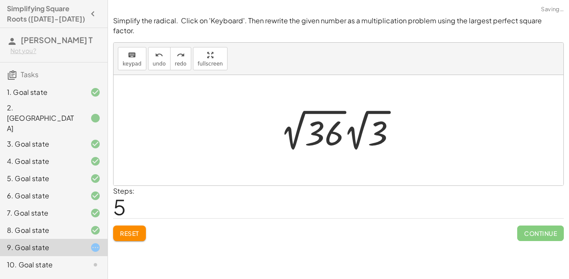
click at [336, 123] on div at bounding box center [341, 130] width 131 height 47
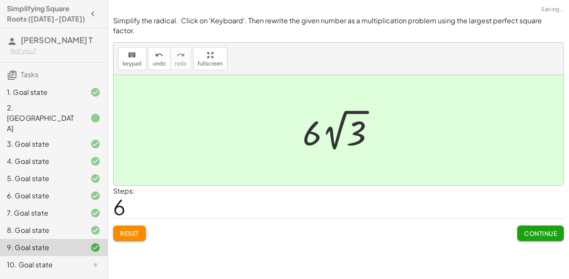
click at [531, 229] on span "Continue" at bounding box center [540, 233] width 33 height 8
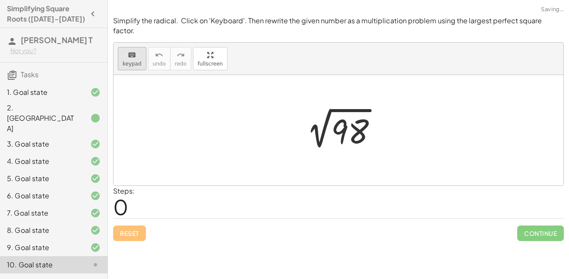
click at [129, 50] on icon "keyboard" at bounding box center [132, 55] width 8 height 10
click at [356, 125] on div at bounding box center [350, 132] width 38 height 38
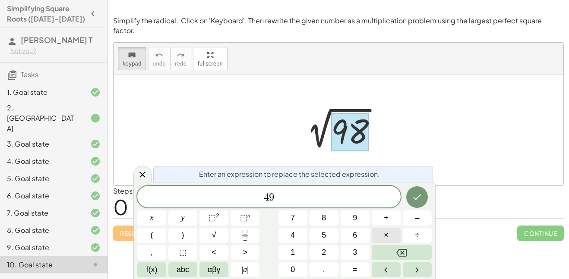
click at [378, 233] on button "×" at bounding box center [385, 235] width 29 height 15
click at [415, 199] on icon "Done" at bounding box center [417, 197] width 10 height 10
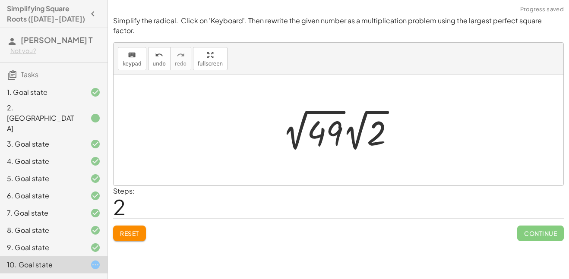
click at [346, 122] on div at bounding box center [341, 130] width 127 height 47
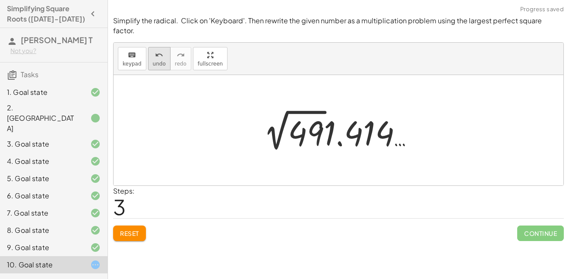
click at [165, 50] on button "undo undo" at bounding box center [159, 58] width 22 height 23
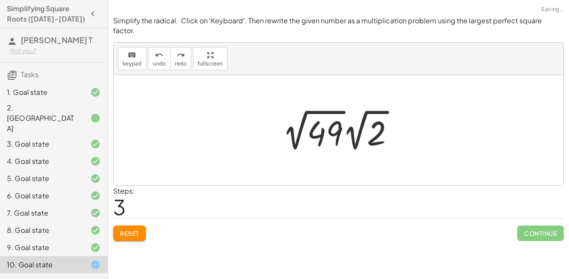
click at [320, 119] on div at bounding box center [341, 130] width 127 height 47
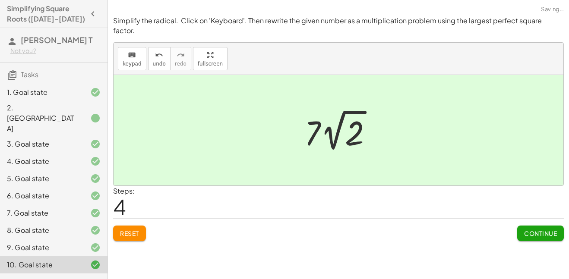
click at [538, 229] on span "Continue" at bounding box center [540, 233] width 33 height 8
